Goal: Task Accomplishment & Management: Manage account settings

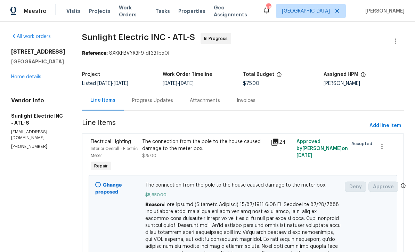
scroll to position [23, 0]
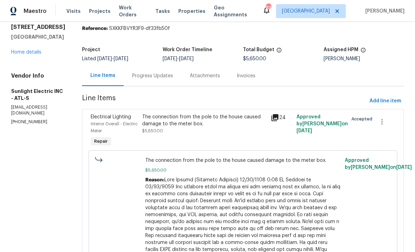
scroll to position [19, 0]
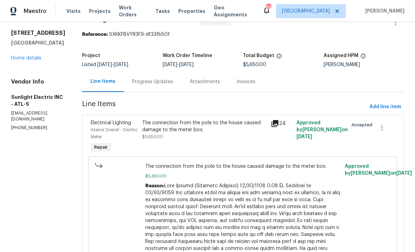
click at [155, 80] on div "Progress Updates" at bounding box center [152, 81] width 41 height 7
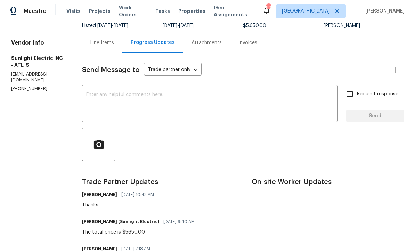
scroll to position [33, 0]
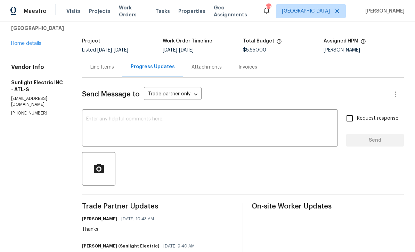
click at [102, 115] on div "x ​" at bounding box center [210, 128] width 256 height 35
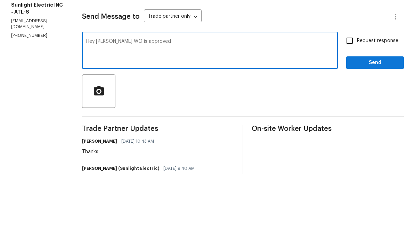
type textarea "Hey John WO is approved"
click at [350, 111] on input "Request response" at bounding box center [349, 118] width 15 height 15
checkbox input "true"
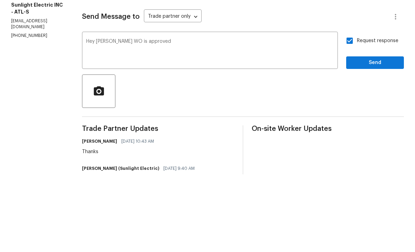
scroll to position [23, 0]
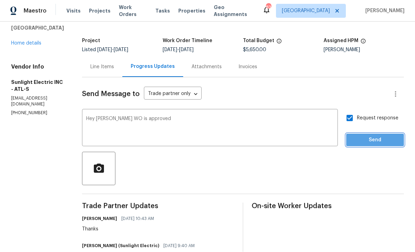
click at [367, 136] on span "Send" at bounding box center [375, 140] width 47 height 9
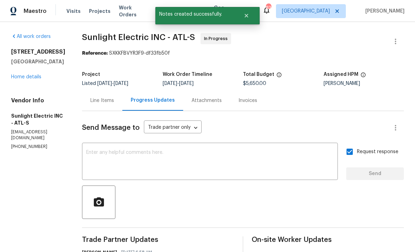
scroll to position [0, 0]
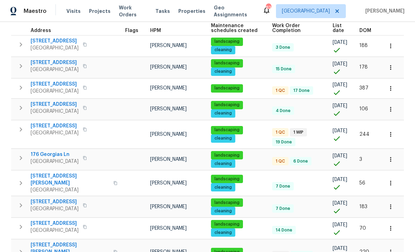
scroll to position [141, 0]
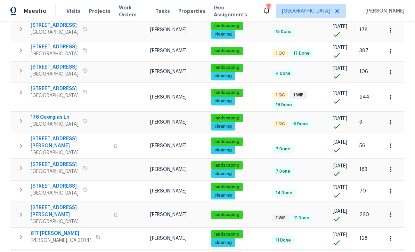
click at [48, 114] on span "176 Georgias Ln" at bounding box center [55, 117] width 48 height 7
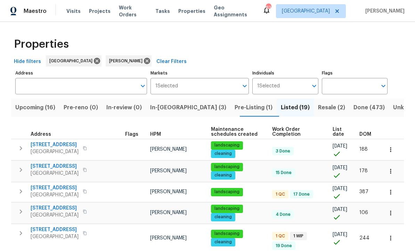
scroll to position [0, 0]
click at [170, 103] on span "In-reno (3)" at bounding box center [188, 108] width 76 height 10
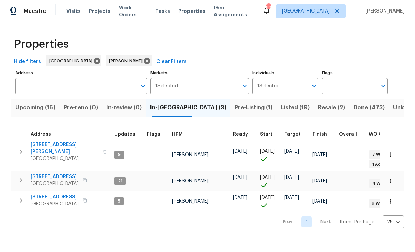
click at [49, 144] on span "306 Cooper Creek Dr" at bounding box center [65, 148] width 68 height 14
click at [43, 173] on span "210 Woodbridge Dr" at bounding box center [55, 176] width 48 height 7
click at [45, 193] on span "132 Highland Dr" at bounding box center [55, 196] width 48 height 7
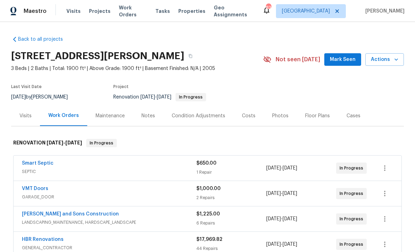
click at [346, 60] on span "Mark Seen" at bounding box center [343, 59] width 26 height 9
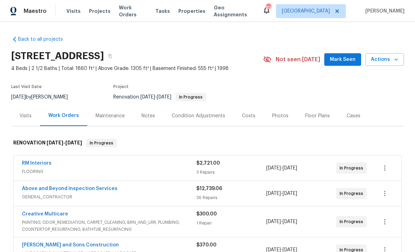
click at [350, 60] on span "Mark Seen" at bounding box center [343, 59] width 26 height 9
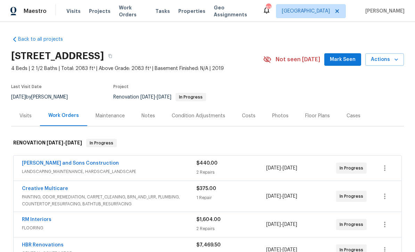
click at [348, 64] on button "Mark Seen" at bounding box center [342, 59] width 37 height 13
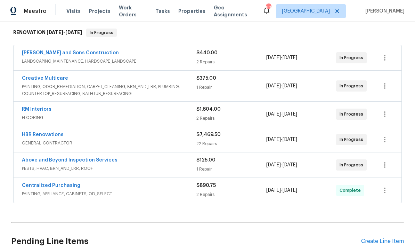
scroll to position [112, 0]
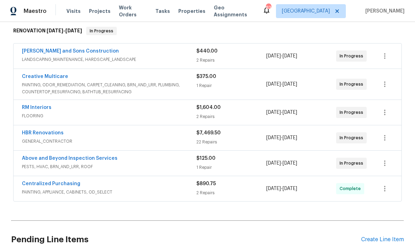
click at [33, 205] on div "Back to all projects [STREET_ADDRESS] 4 Beds | 2 1/2 Baths | Total: 2083 ft² | …" at bounding box center [207, 93] width 393 height 350
click at [62, 156] on link "Above and Beyond Inspection Services" at bounding box center [70, 158] width 96 height 5
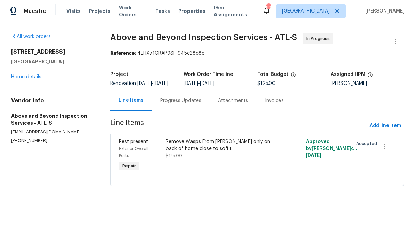
click at [191, 152] on div "Remove Wasps From [PERSON_NAME] only on back of home close to soffit" at bounding box center [222, 145] width 113 height 14
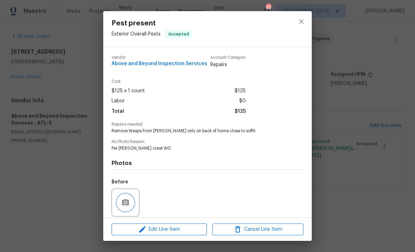
click at [120, 203] on button "button" at bounding box center [125, 202] width 17 height 17
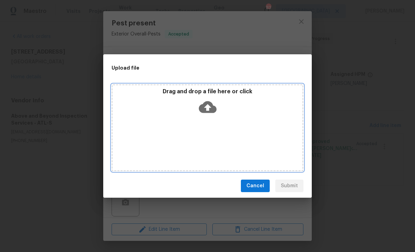
click at [208, 104] on icon at bounding box center [208, 107] width 18 height 12
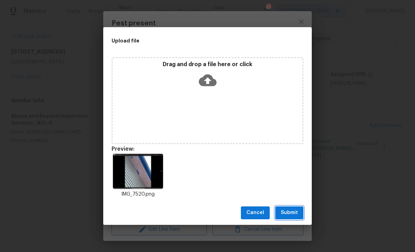
click at [291, 218] on button "Submit" at bounding box center [289, 212] width 28 height 13
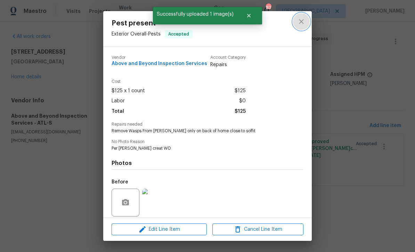
click at [304, 21] on icon "close" at bounding box center [301, 21] width 8 height 8
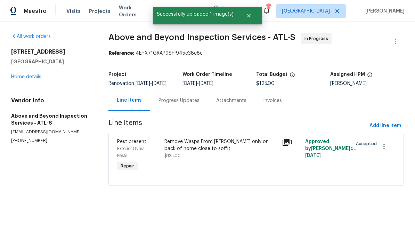
click at [24, 76] on link "Home details" at bounding box center [26, 76] width 30 height 5
